Goal: Information Seeking & Learning: Find specific fact

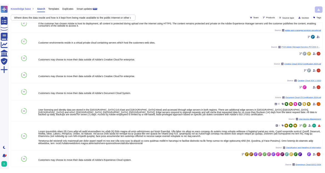
scroll to position [51, 0]
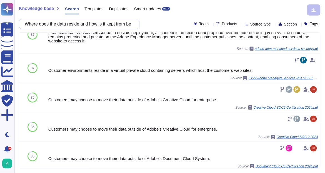
click at [59, 27] on input "Where does the data reside and how is it kept from being made available to the …" at bounding box center [78, 24] width 112 height 10
paste input "at authentication method is used for bidirectional communication? API key, [GEO…"
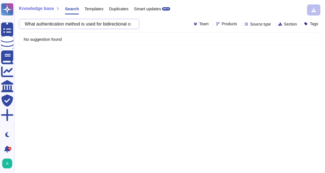
scroll to position [0, 0]
type input "What authentication method is used for bidirectional communication? API key, [G…"
click at [239, 24] on icon at bounding box center [239, 24] width 0 height 0
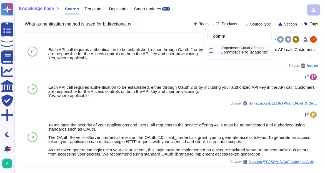
click at [247, 50] on span "Commerce Pro (Magento)" at bounding box center [245, 52] width 48 height 5
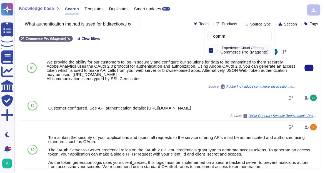
type input "comm"
